Goal: Task Accomplishment & Management: Manage account settings

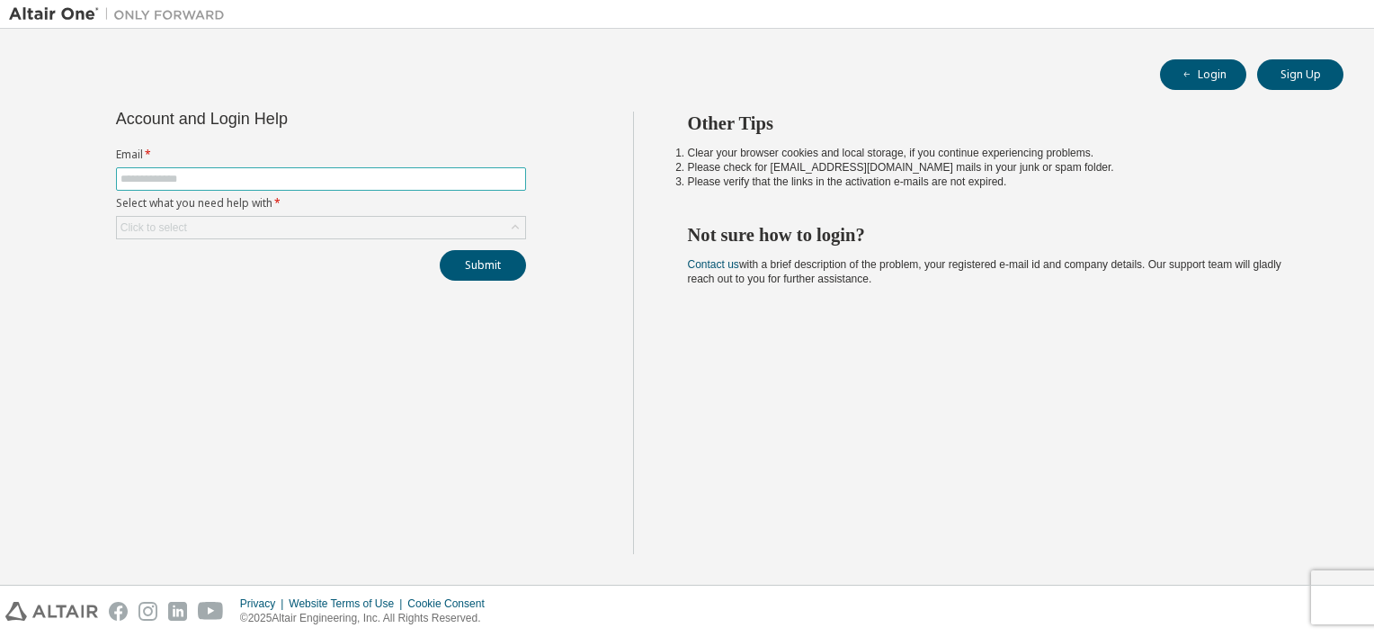
click at [320, 178] on input "text" at bounding box center [321, 179] width 401 height 14
type input "**********"
click at [213, 227] on div "Click to select" at bounding box center [321, 228] width 408 height 22
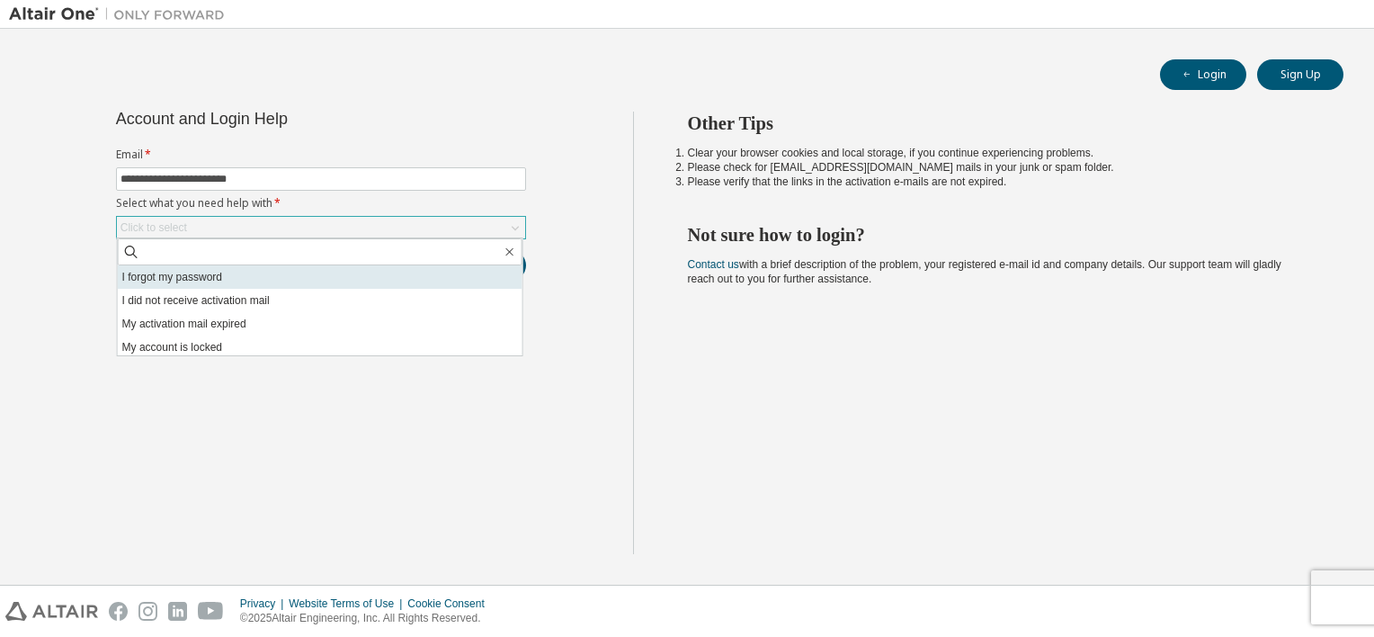
click at [162, 275] on li "I forgot my password" at bounding box center [320, 276] width 405 height 23
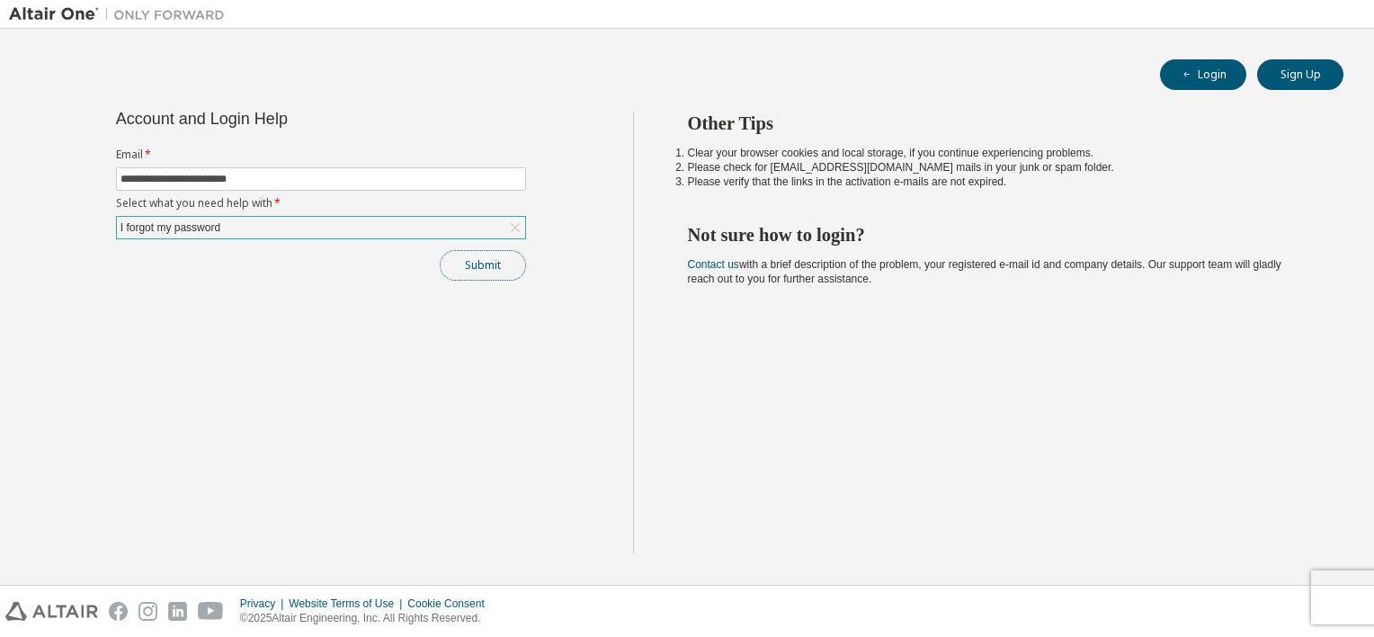
click at [483, 261] on button "Submit" at bounding box center [483, 265] width 86 height 31
click at [1336, 594] on icon "button" at bounding box center [1337, 595] width 6 height 6
click at [497, 267] on button "Submit" at bounding box center [483, 265] width 86 height 31
